Goal: Task Accomplishment & Management: Use online tool/utility

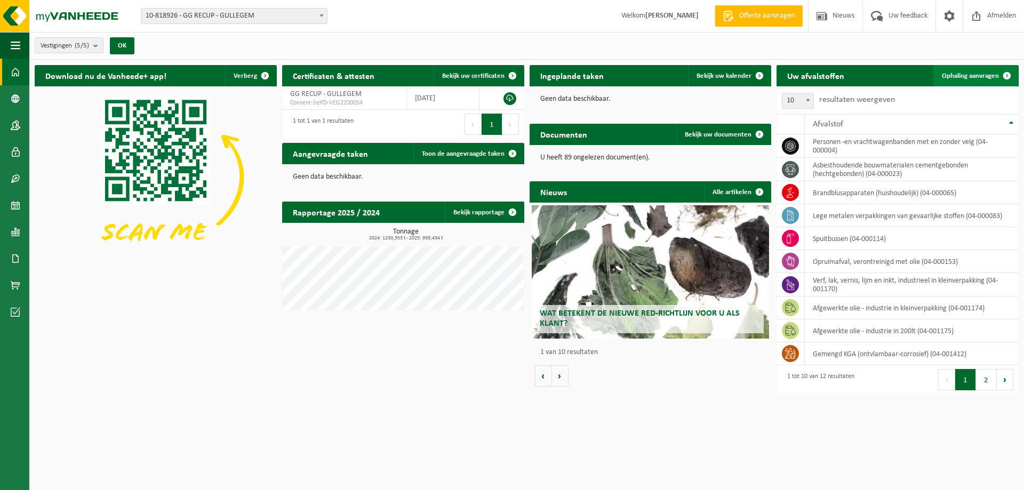
click at [985, 73] on span "Ophaling aanvragen" at bounding box center [970, 76] width 57 height 7
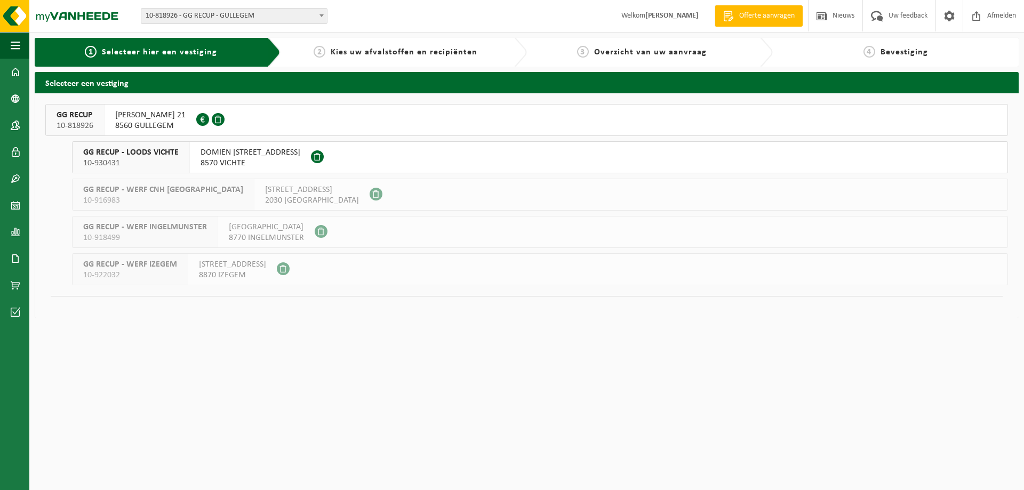
click at [224, 118] on span at bounding box center [218, 119] width 13 height 13
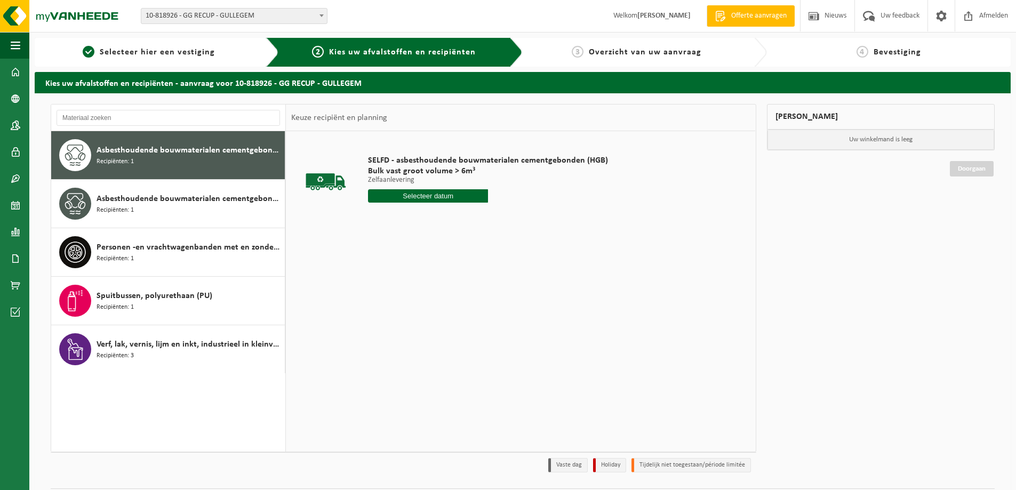
click at [453, 198] on input "text" at bounding box center [428, 195] width 120 height 13
click at [419, 293] on div "17" at bounding box center [415, 290] width 19 height 17
type input "Van 2025-09-17"
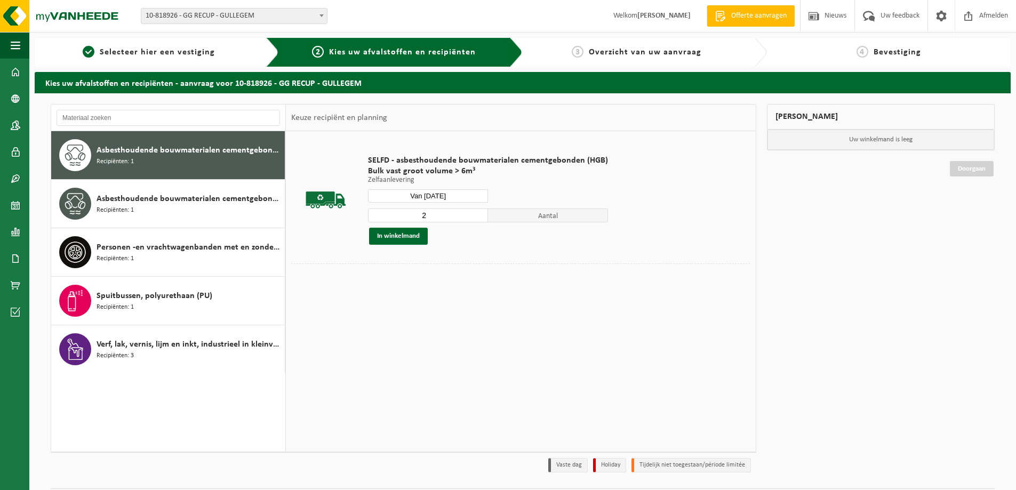
click at [475, 213] on input "2" at bounding box center [428, 215] width 120 height 14
click at [475, 213] on input "3" at bounding box center [428, 215] width 120 height 14
type input "4"
click at [475, 213] on input "4" at bounding box center [428, 215] width 120 height 14
click at [412, 234] on button "In winkelmand" at bounding box center [398, 236] width 59 height 17
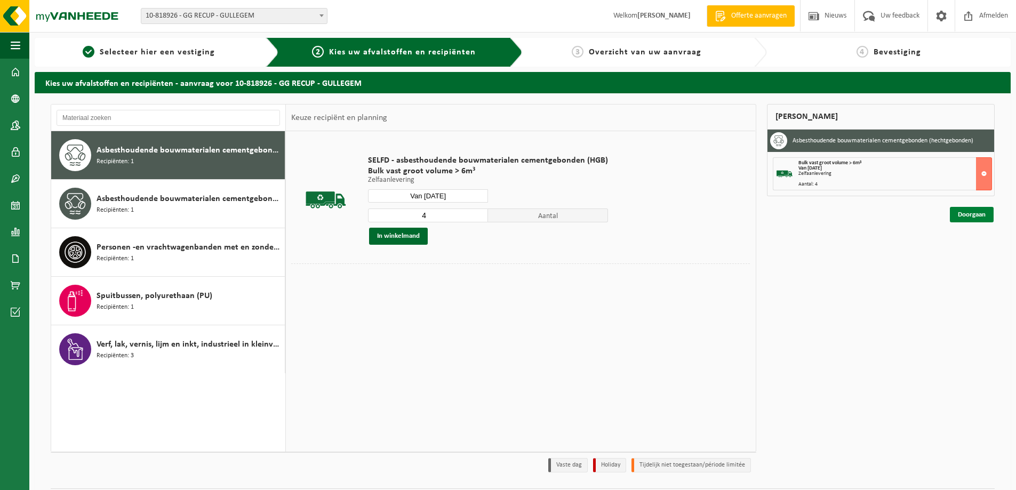
click at [982, 215] on link "Doorgaan" at bounding box center [972, 214] width 44 height 15
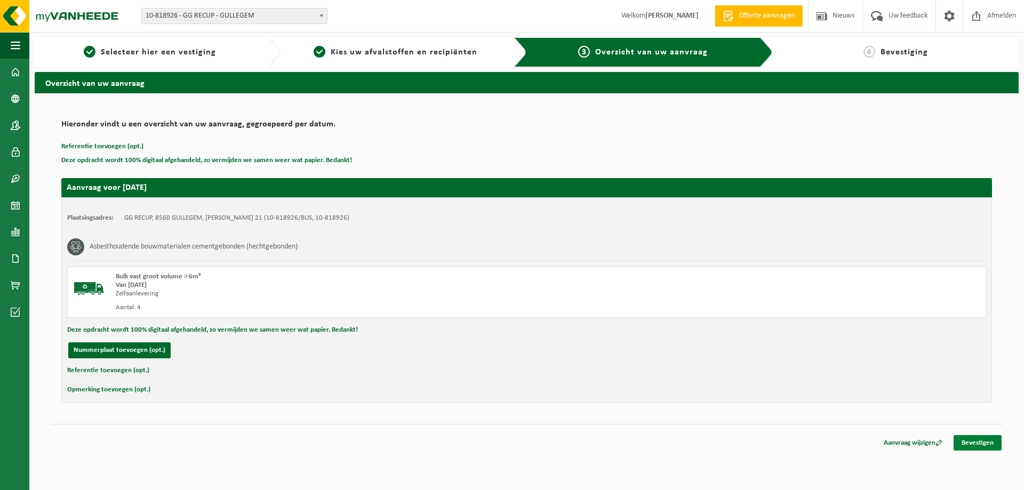
click at [988, 448] on link "Bevestigen" at bounding box center [977, 442] width 48 height 15
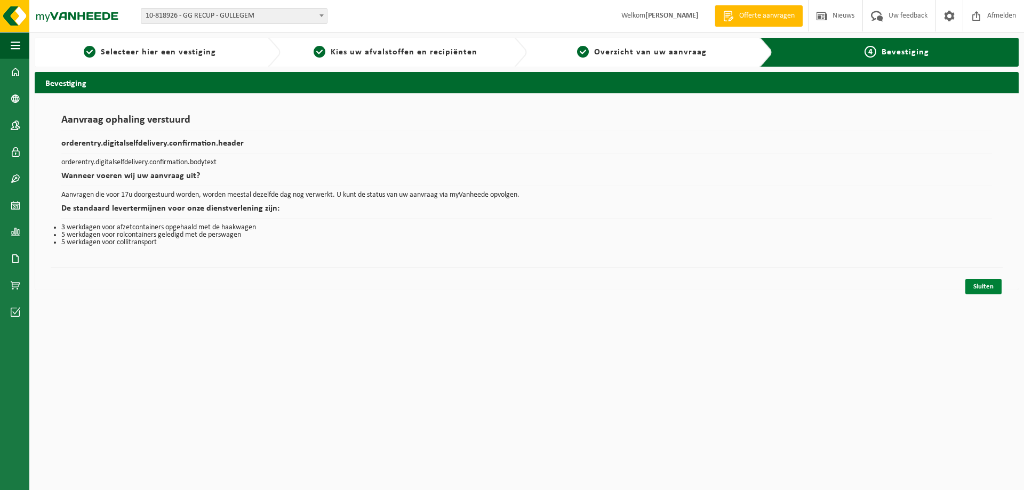
click at [986, 286] on link "Sluiten" at bounding box center [983, 286] width 36 height 15
